Goal: Download file/media

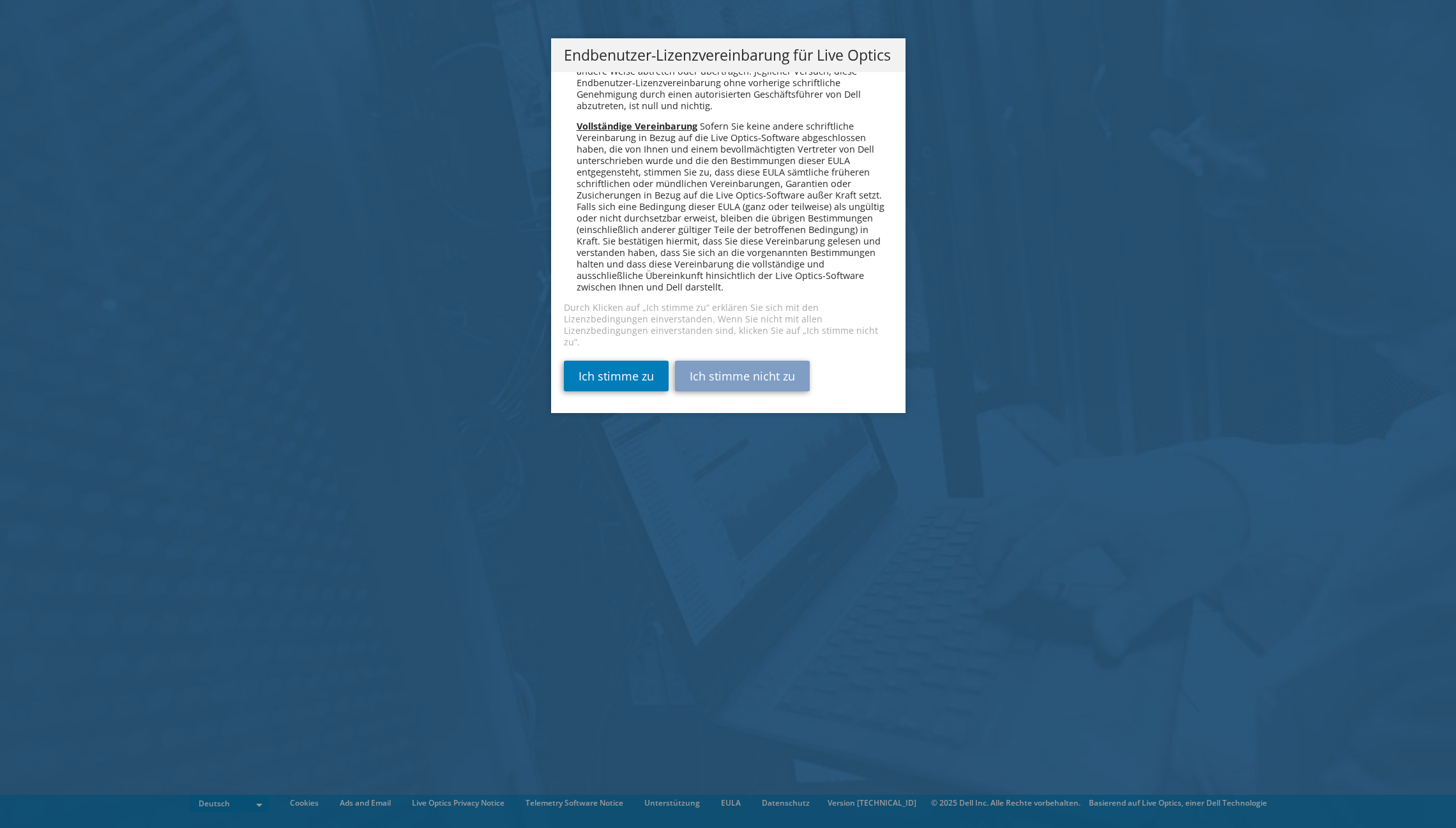
scroll to position [6275, 0]
click at [632, 376] on link "Ich stimme zu" at bounding box center [616, 376] width 105 height 31
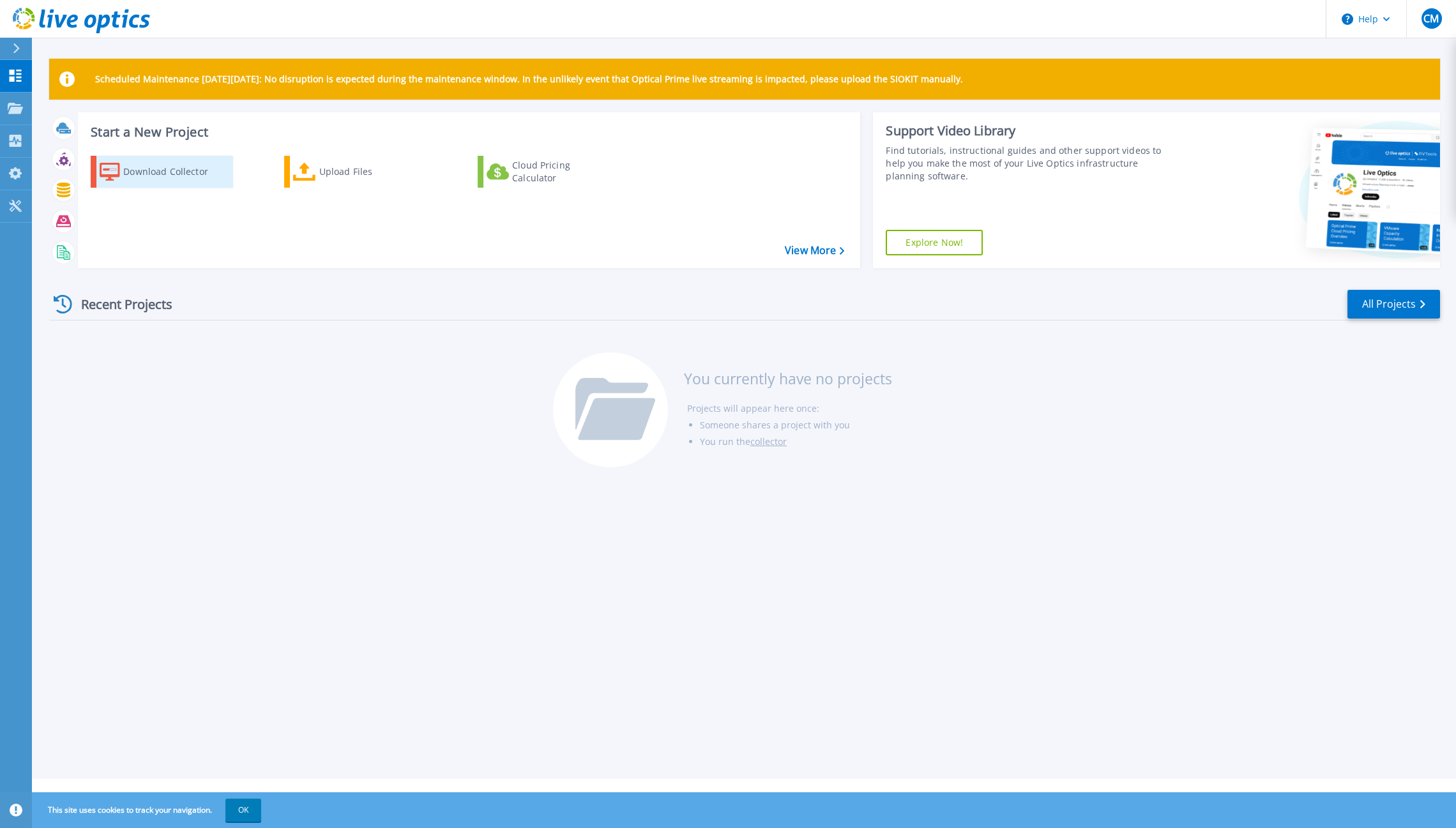
click at [140, 173] on div "Download Collector" at bounding box center [174, 172] width 102 height 26
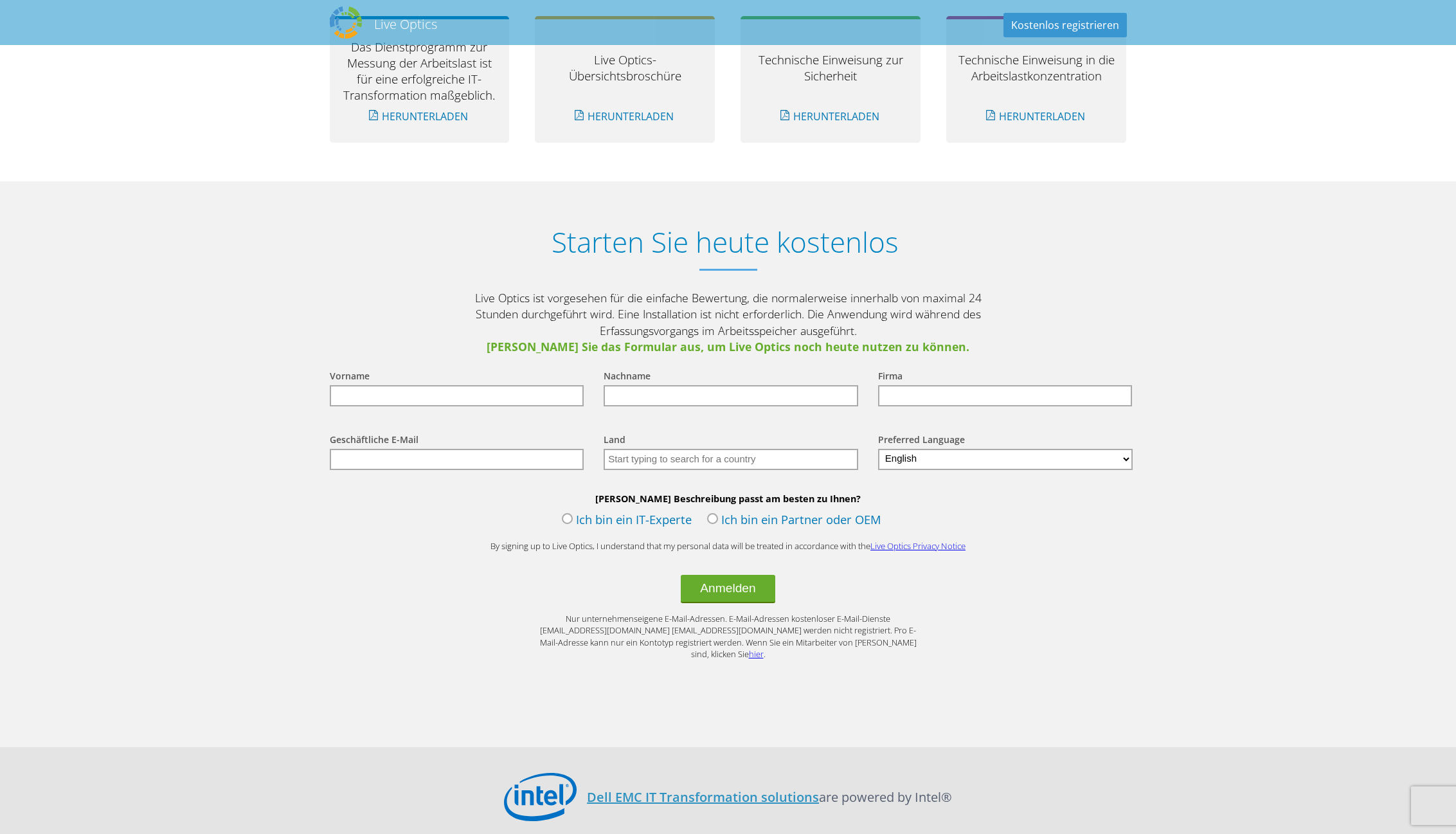
scroll to position [1407, 0]
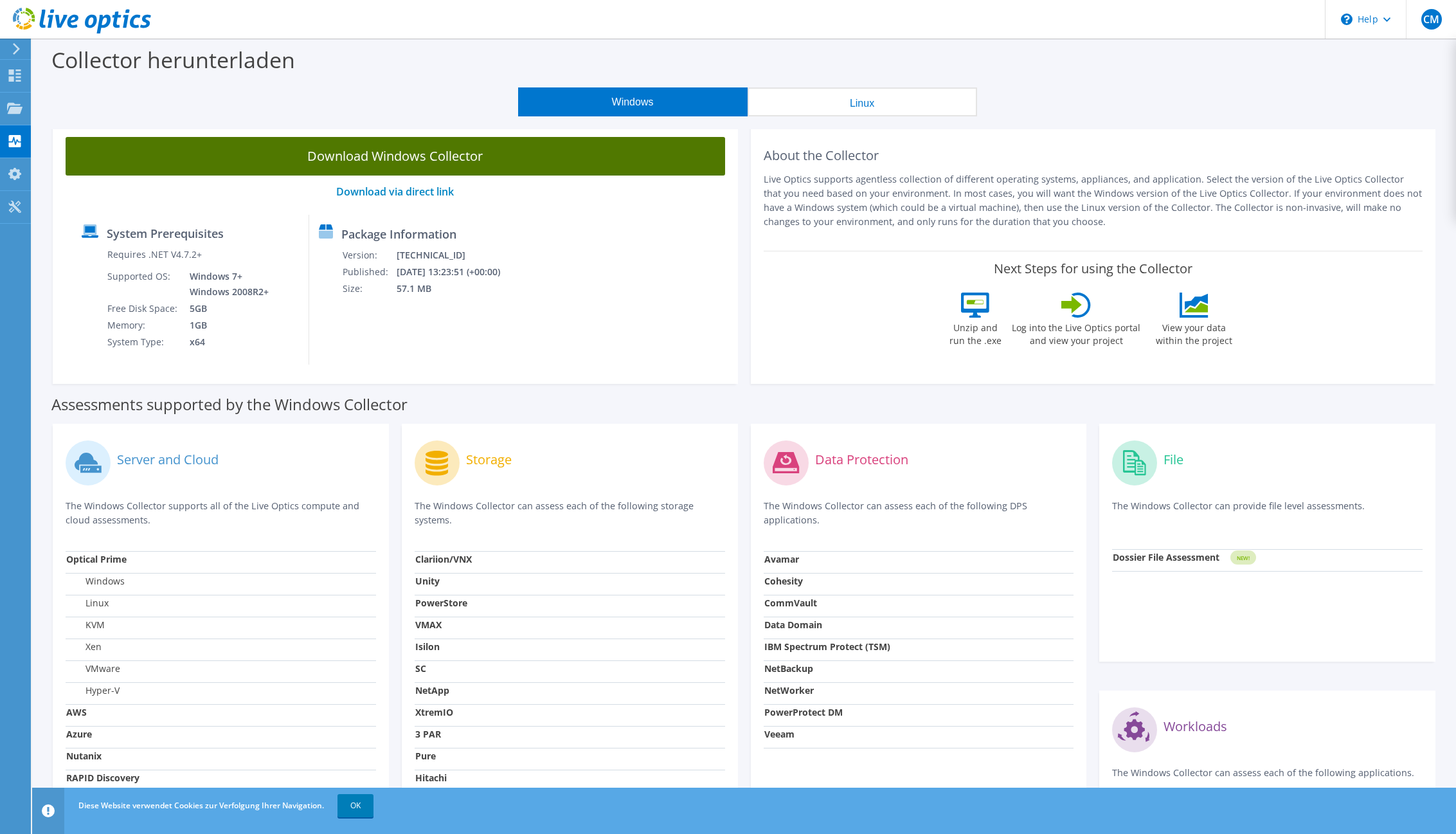
click at [417, 160] on link "Download Windows Collector" at bounding box center [395, 157] width 659 height 39
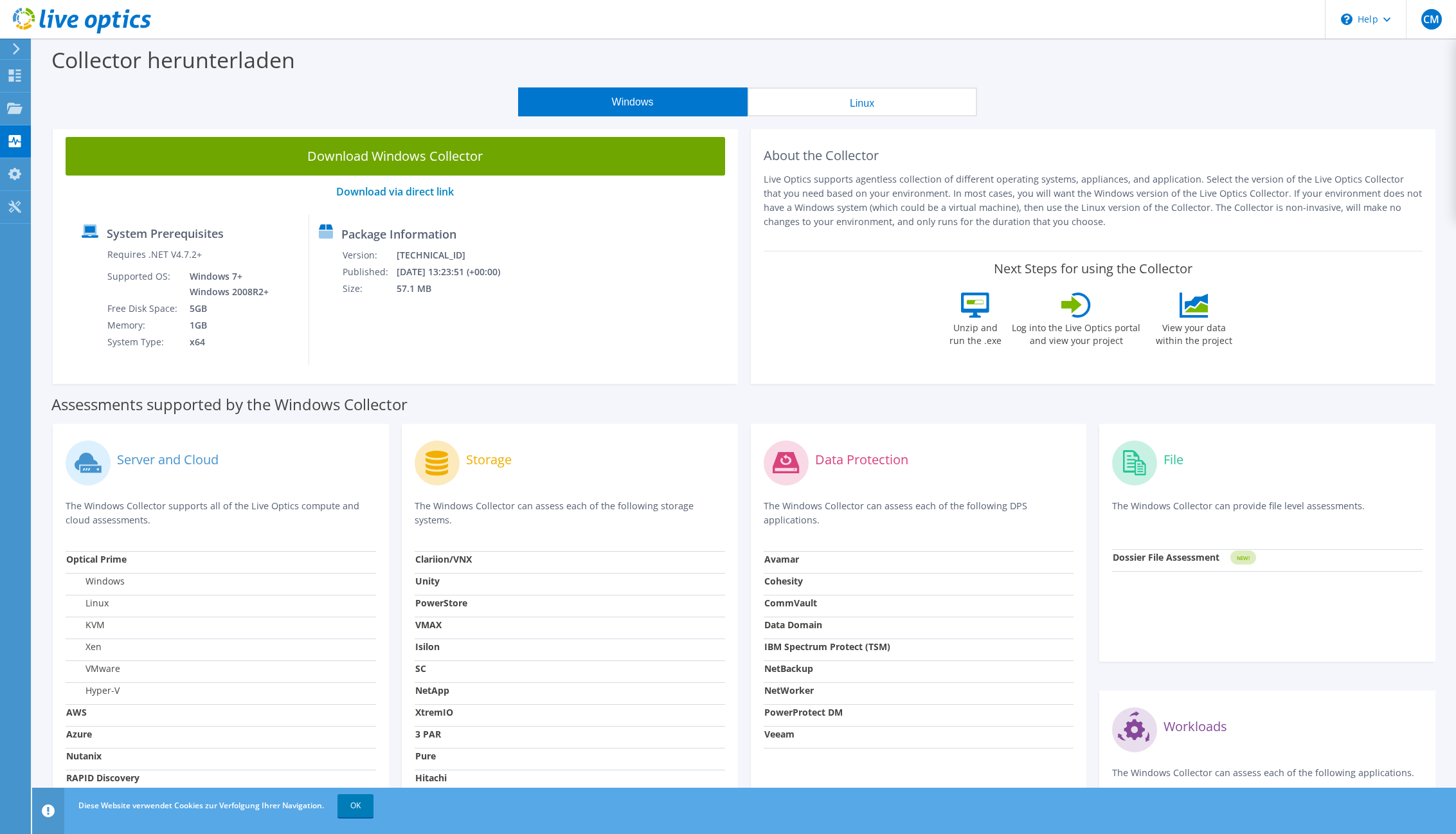
click at [375, 76] on div "Collector herunterladen" at bounding box center [745, 63] width 1411 height 49
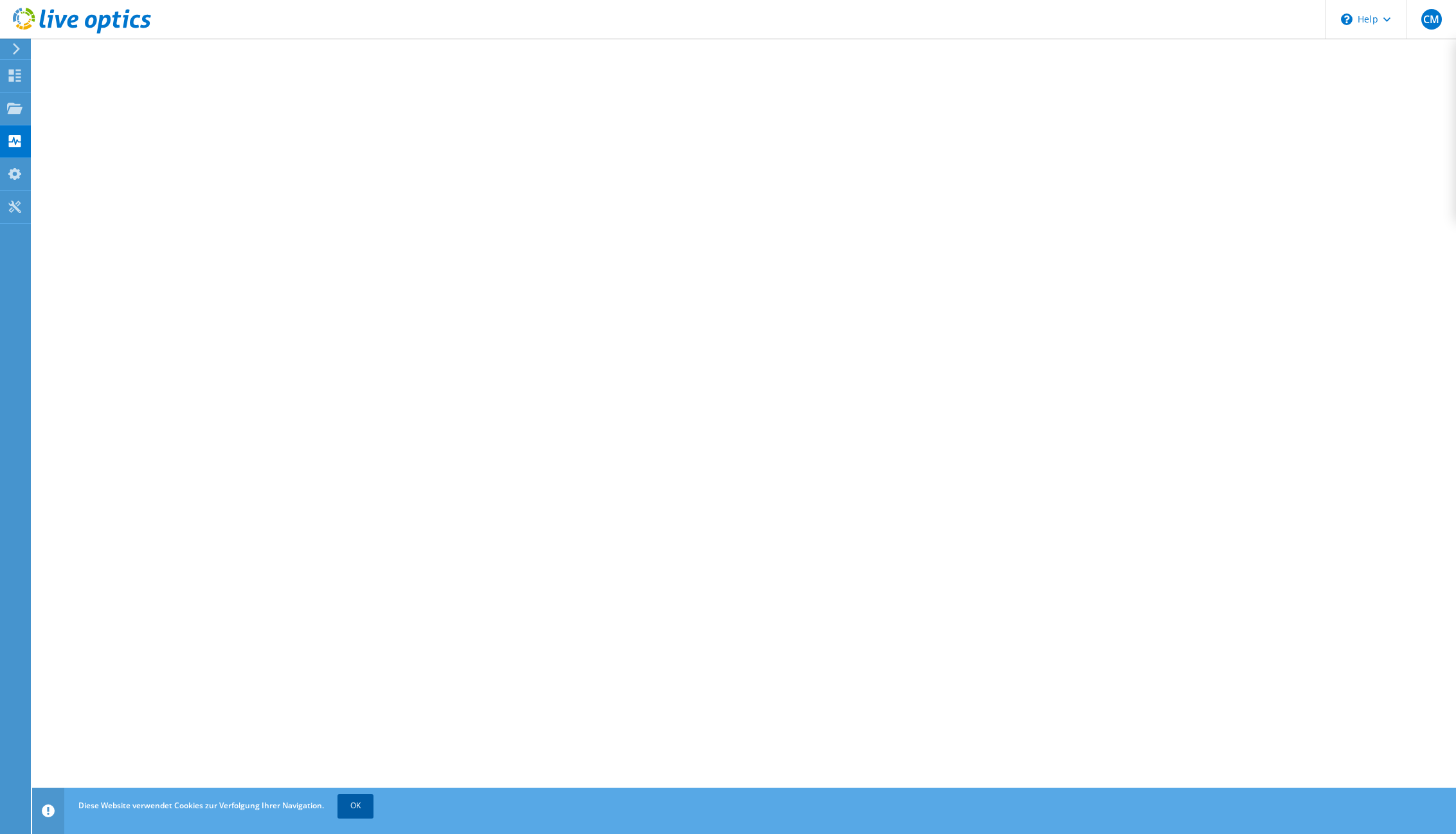
click at [366, 809] on link "OK" at bounding box center [356, 806] width 36 height 24
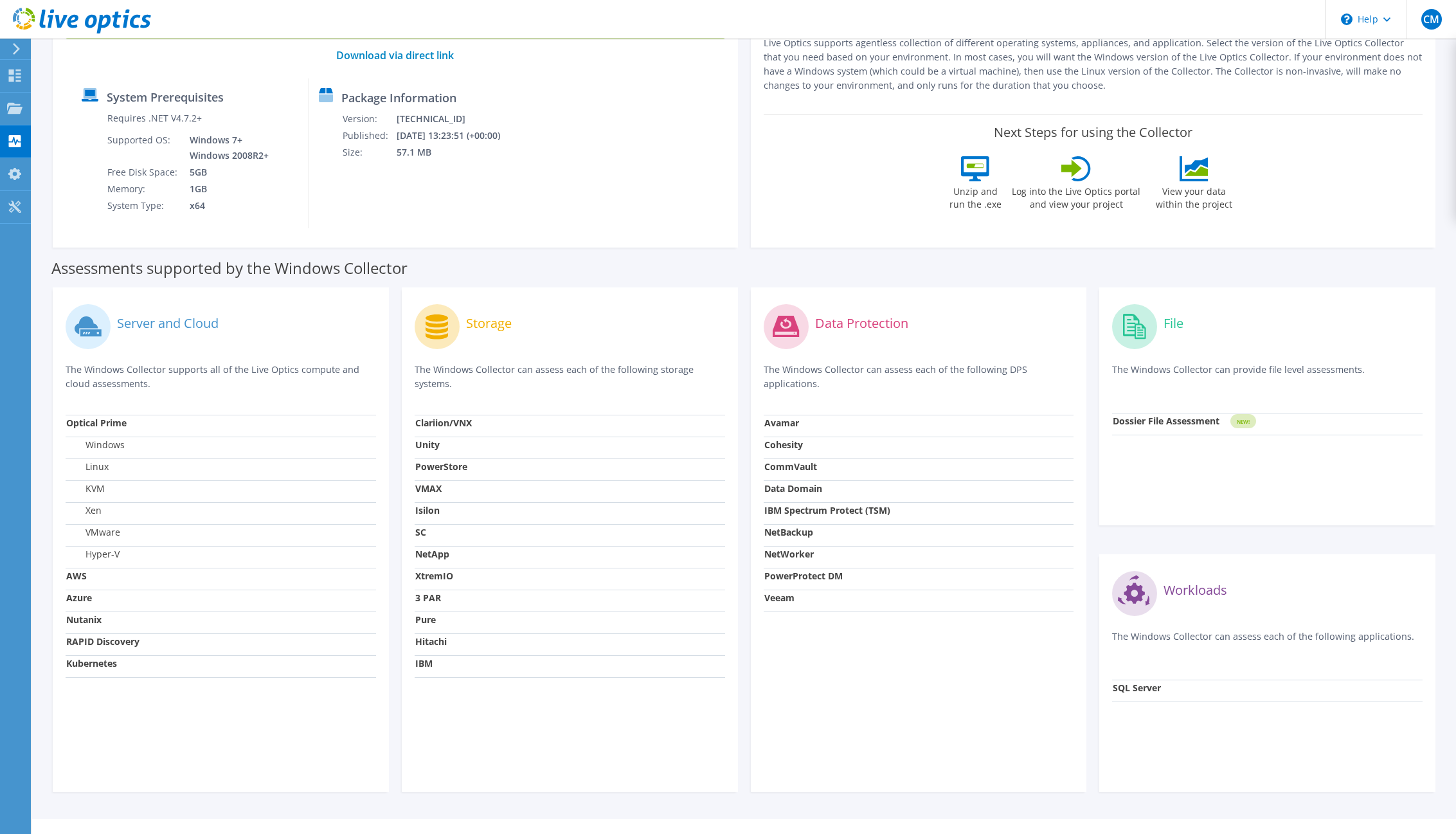
scroll to position [160, 0]
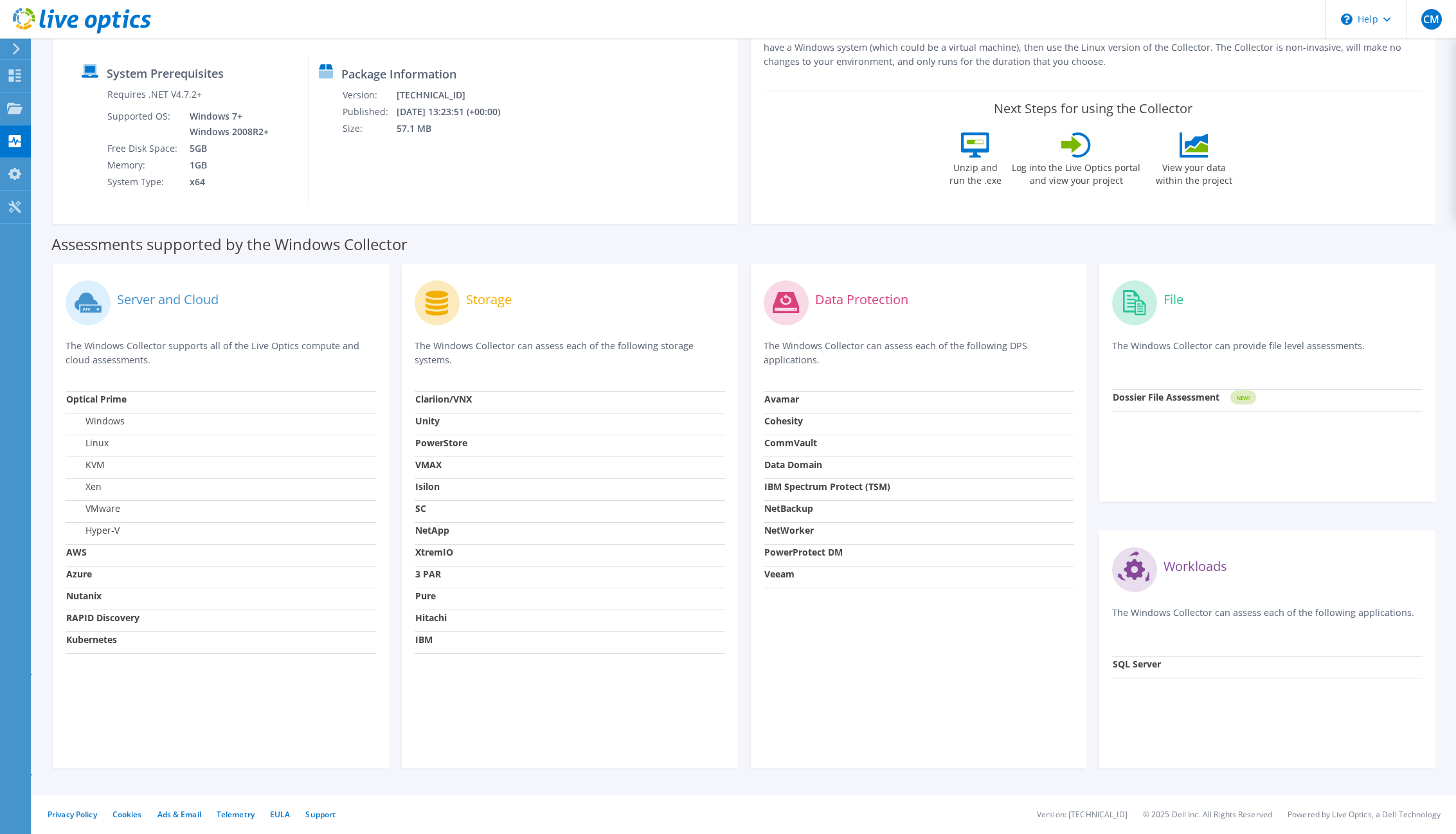
click at [1177, 397] on strong "Dossier File Assessment" at bounding box center [1166, 396] width 106 height 12
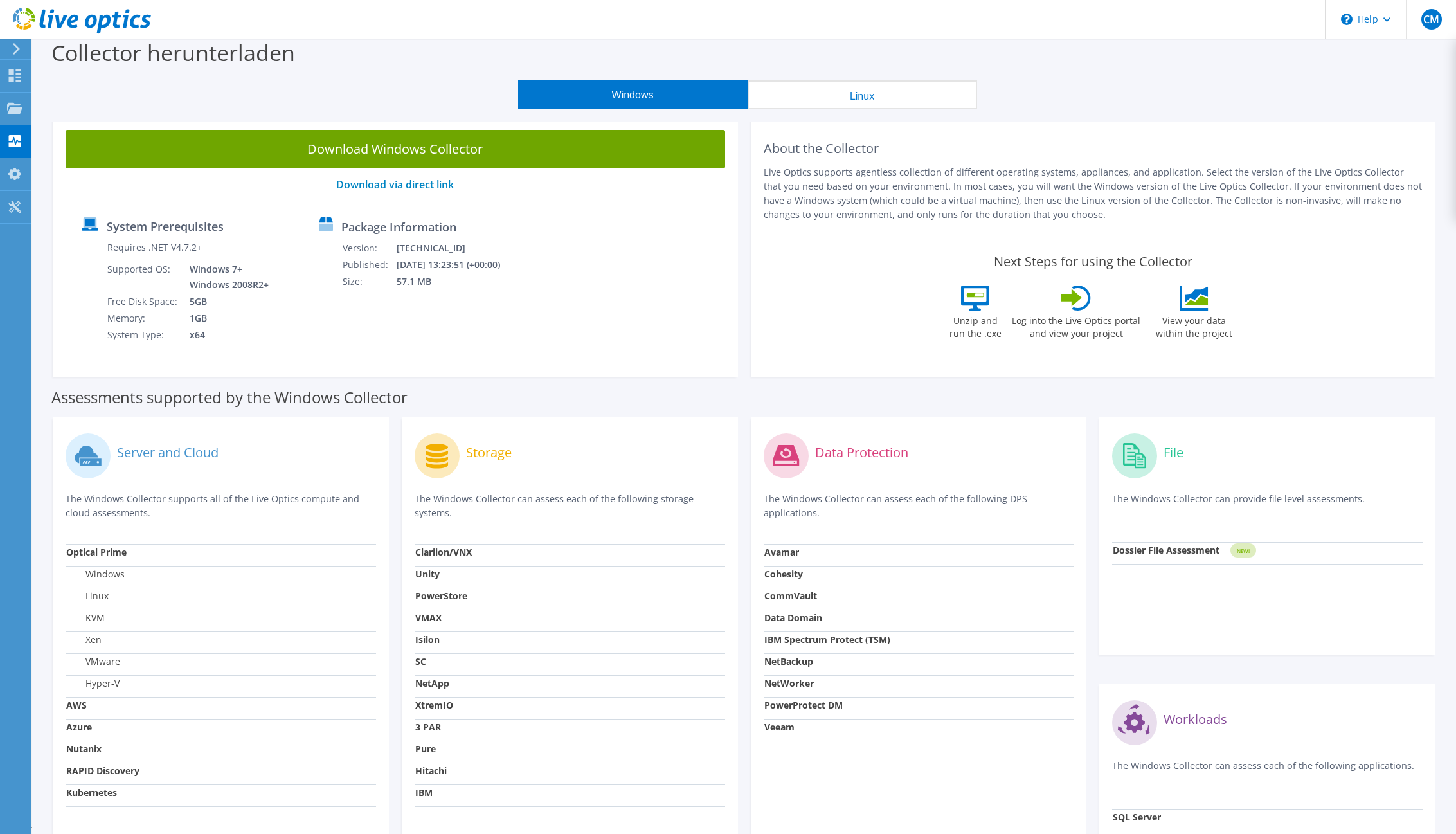
scroll to position [0, 0]
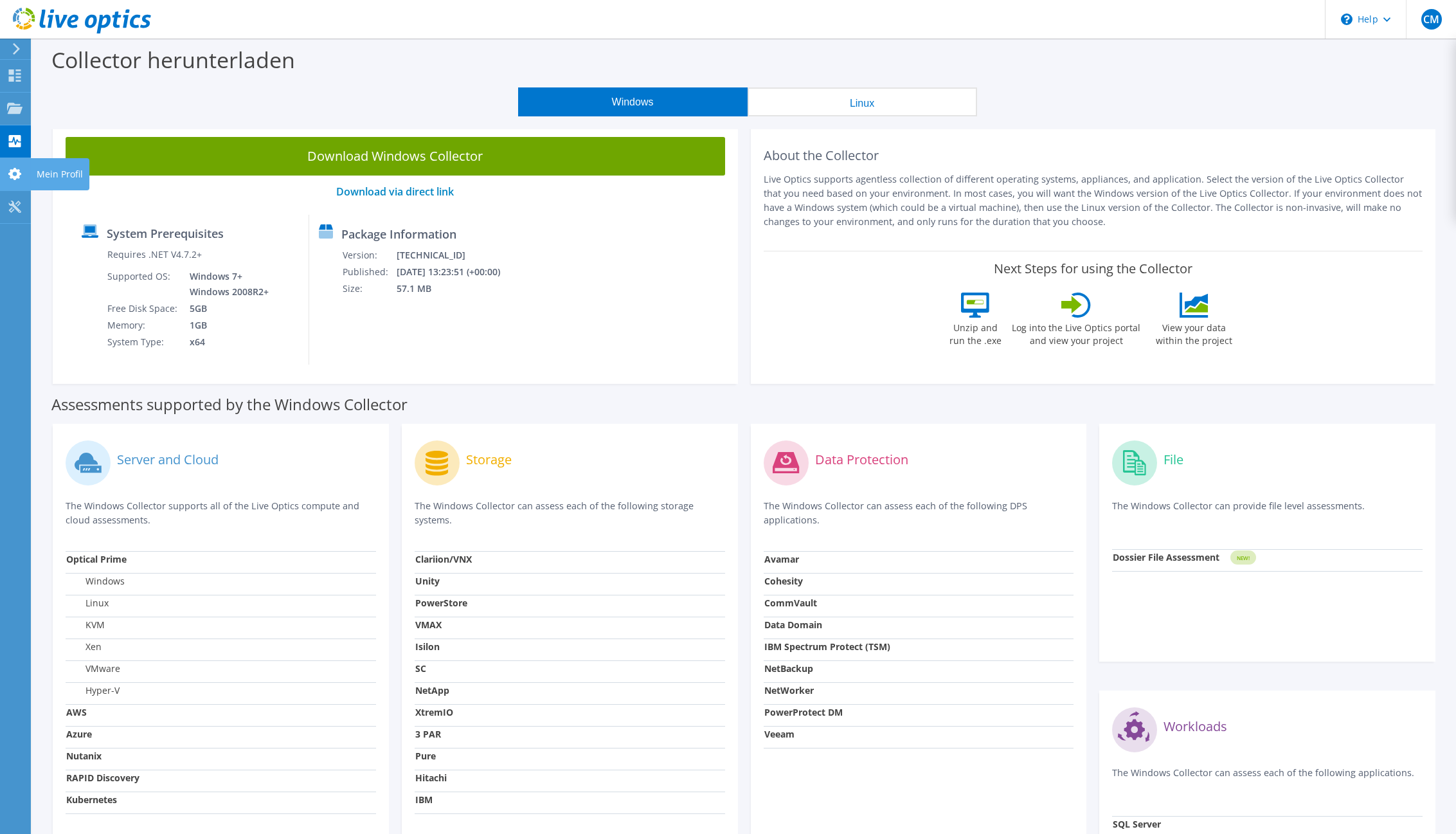
click at [19, 175] on use at bounding box center [15, 174] width 13 height 12
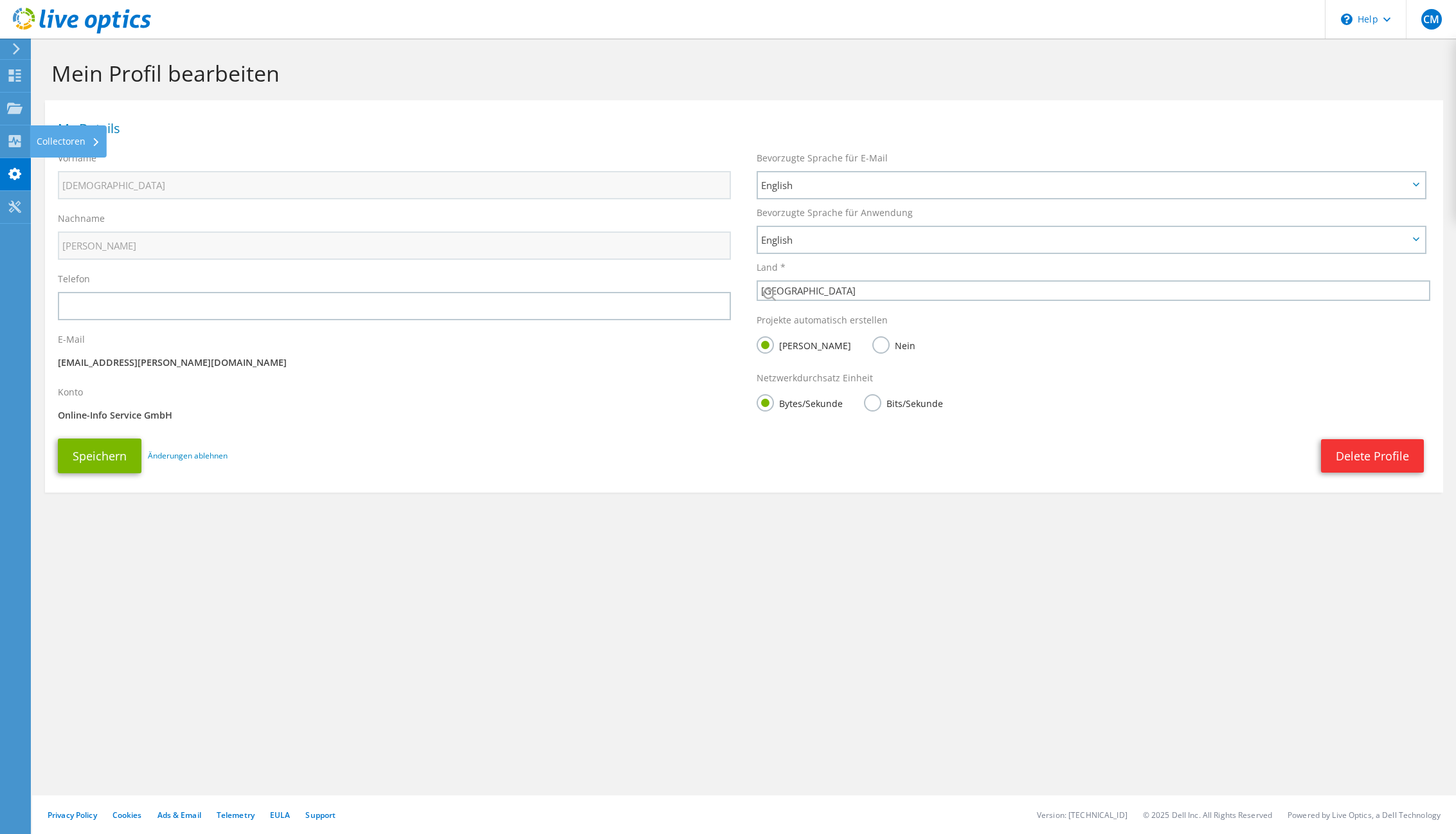
select select "56"
click at [14, 142] on use at bounding box center [15, 140] width 12 height 12
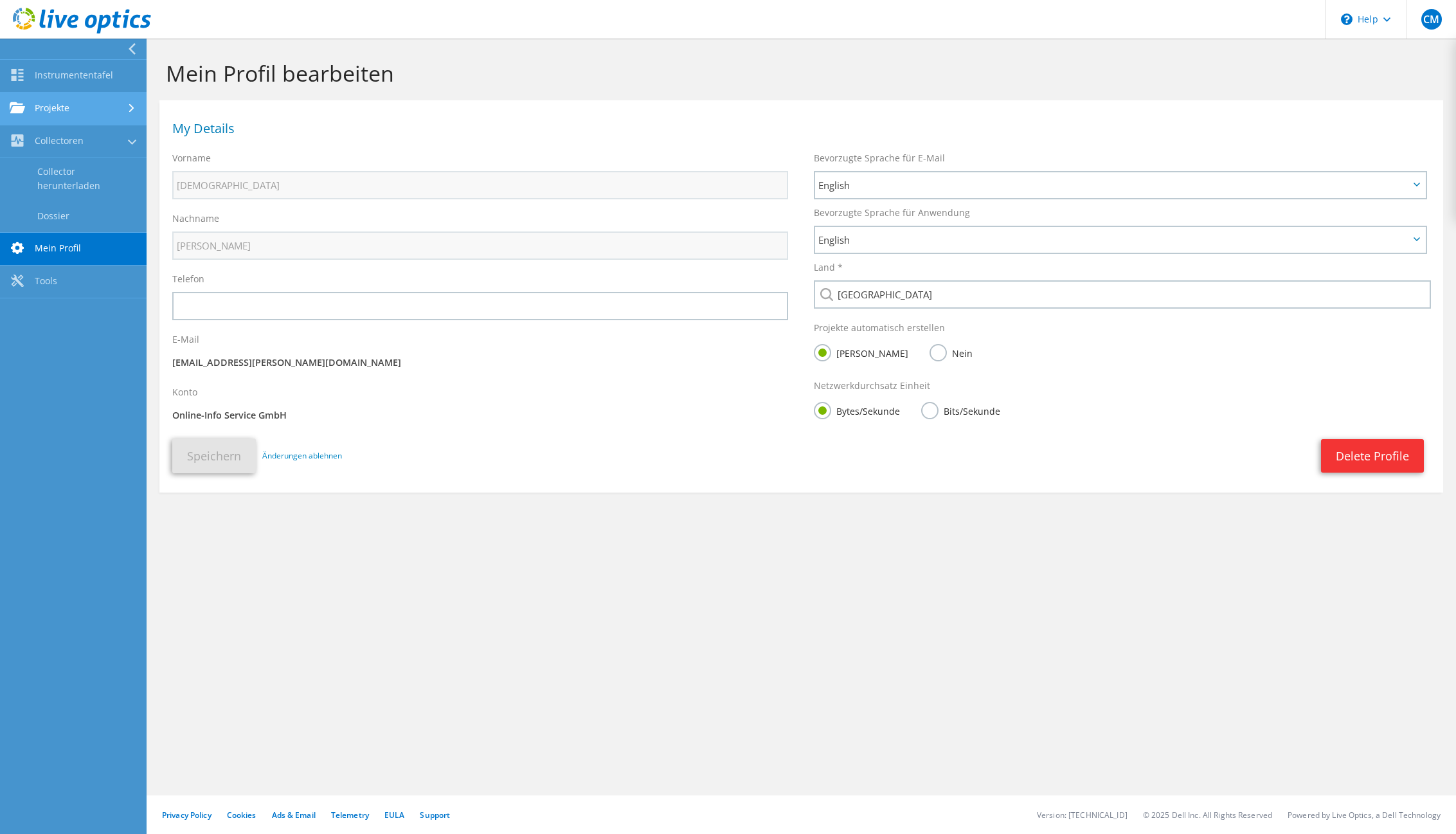
click at [15, 107] on use at bounding box center [17, 107] width 15 height 11
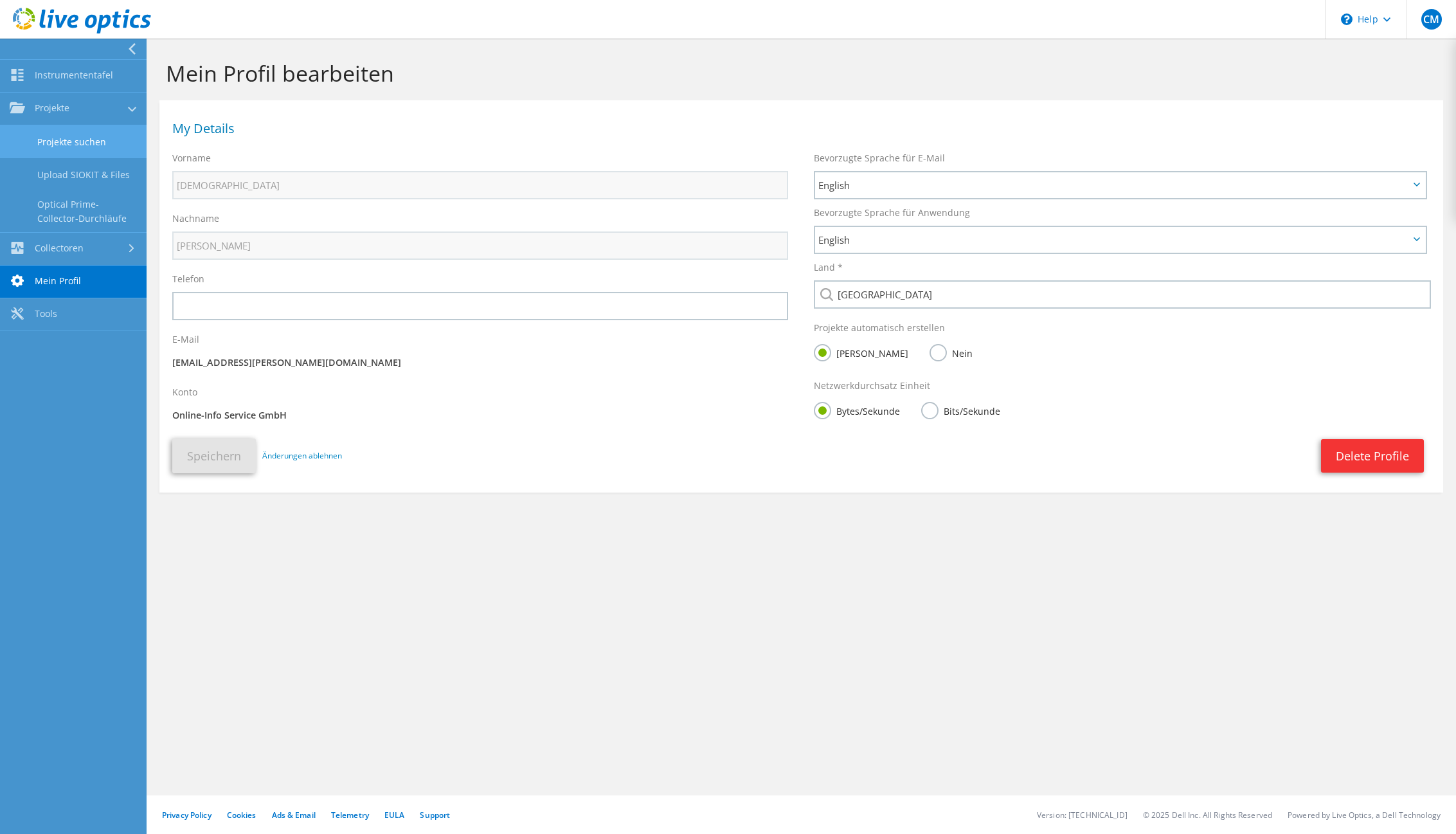
click at [60, 140] on link "Projekte suchen" at bounding box center [73, 141] width 147 height 32
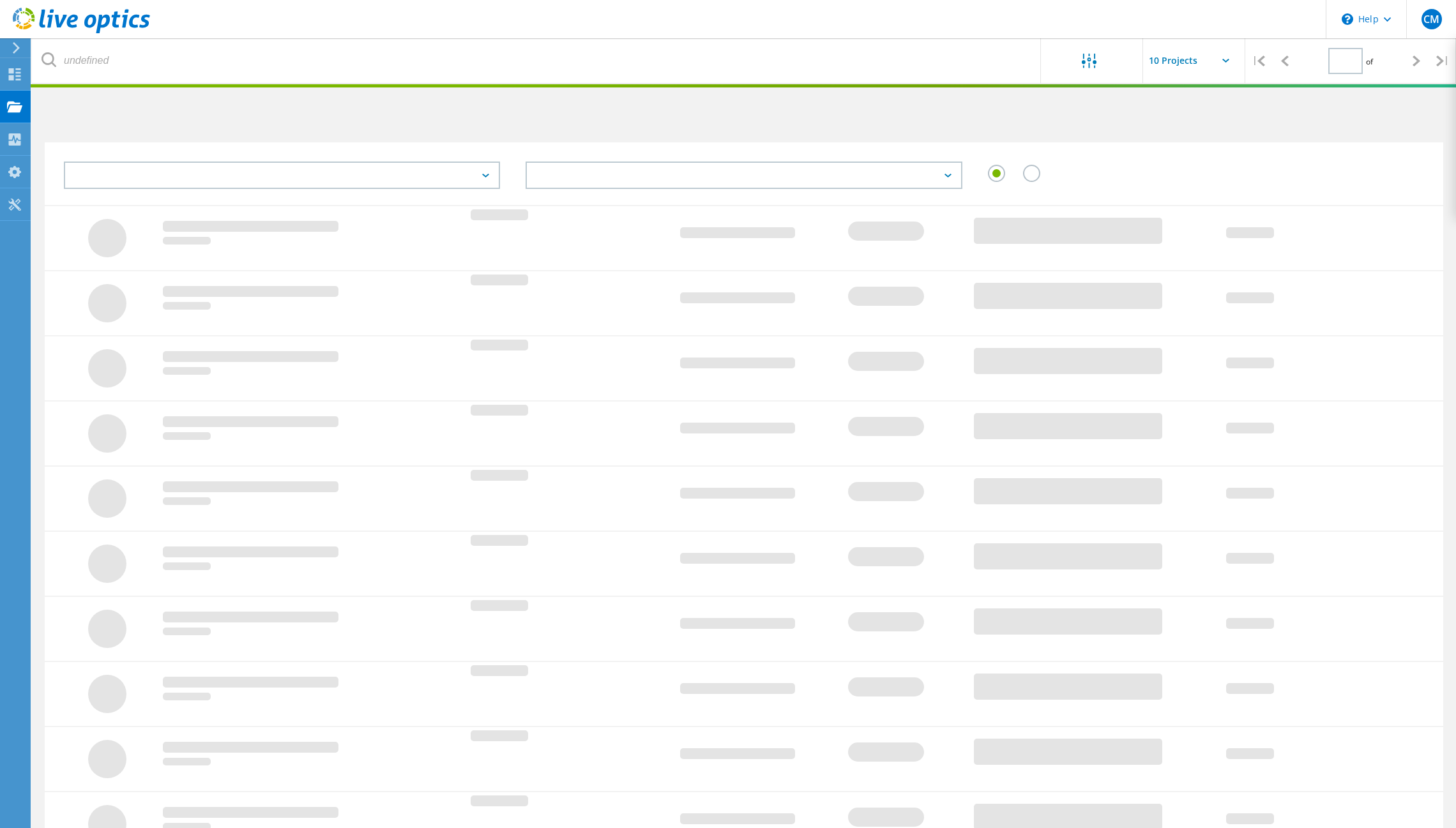
type input "1"
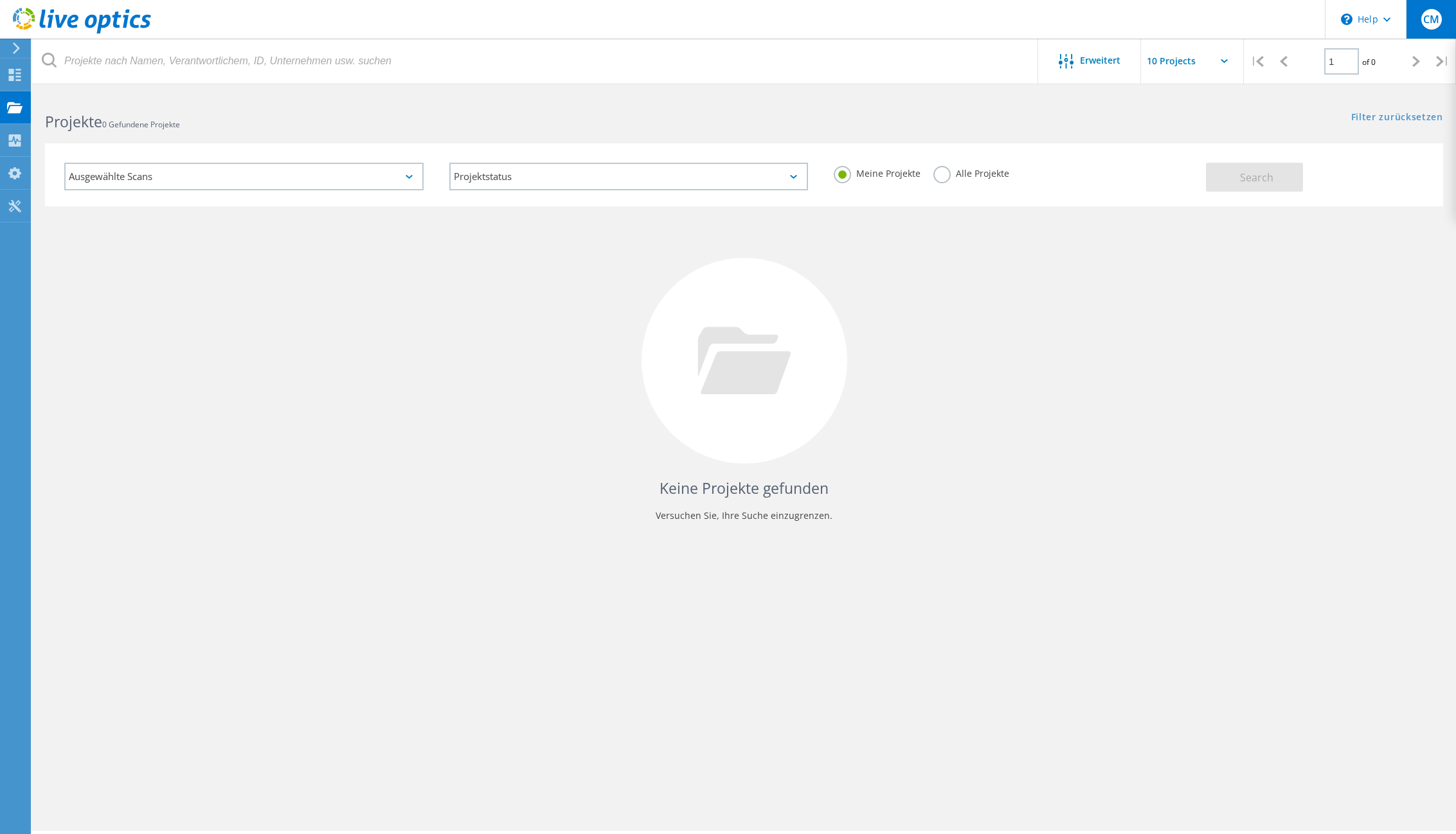
click at [1432, 18] on span "CM" at bounding box center [1432, 19] width 16 height 11
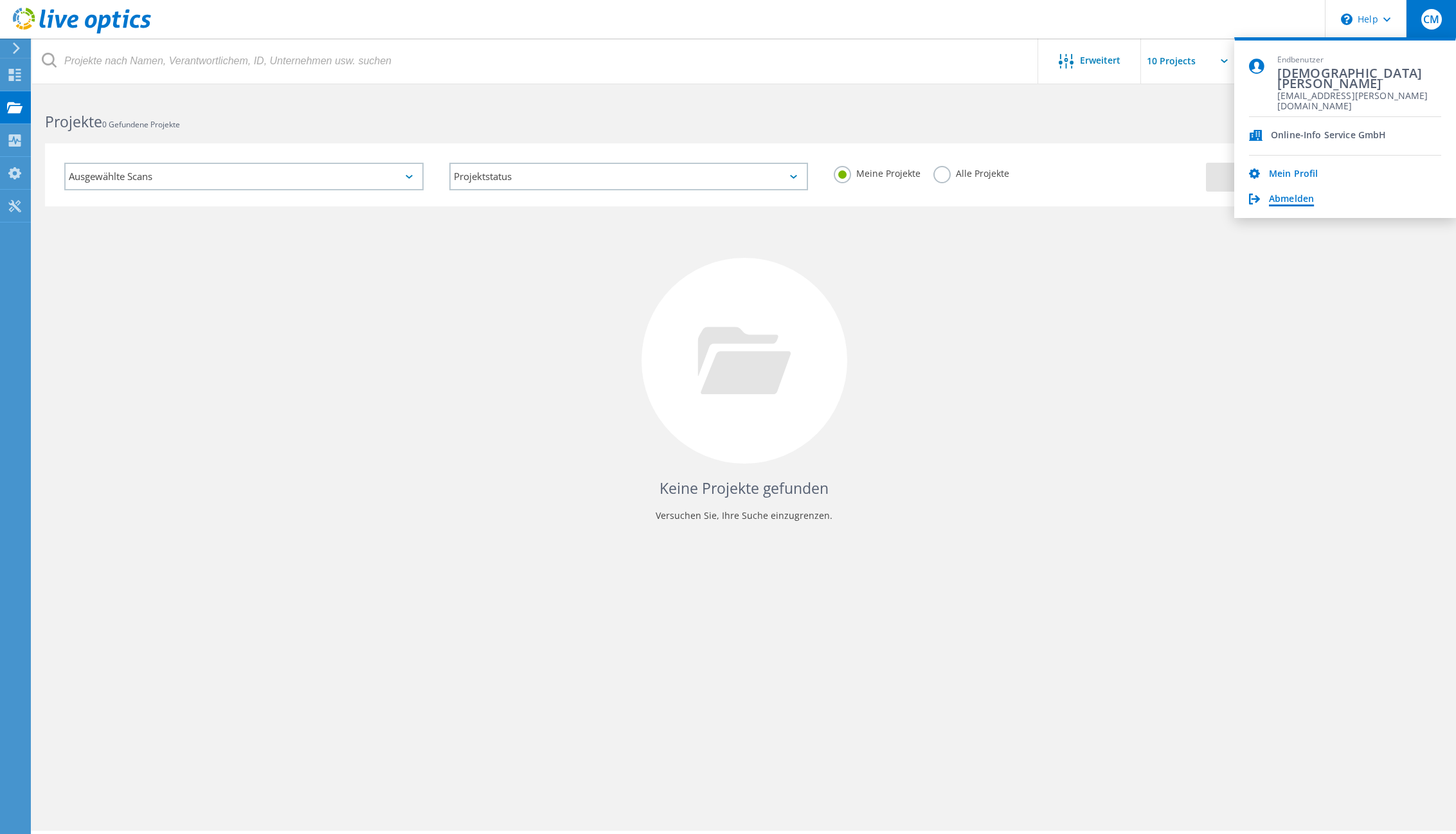
click at [1285, 204] on link "Abmelden" at bounding box center [1291, 199] width 45 height 12
